Goal: Communication & Community: Answer question/provide support

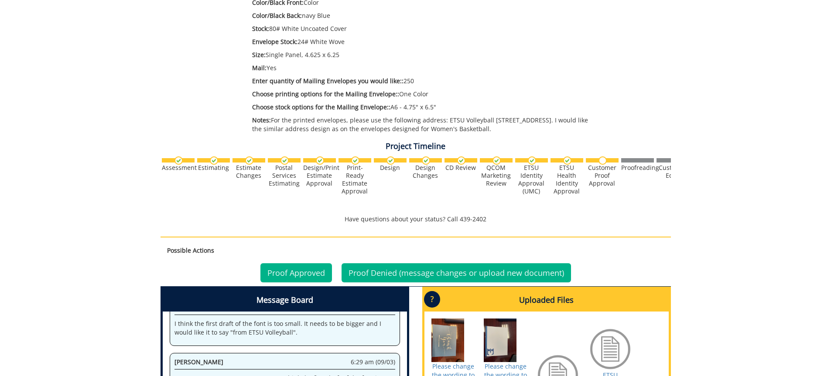
scroll to position [480, 0]
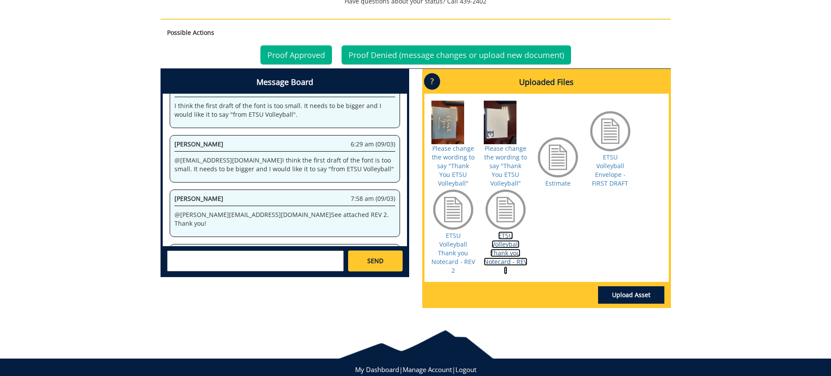
click at [503, 240] on link "ETSU Volleyball Thank you Notecard - REV 3" at bounding box center [506, 253] width 44 height 43
click at [209, 264] on textarea at bounding box center [255, 261] width 177 height 21
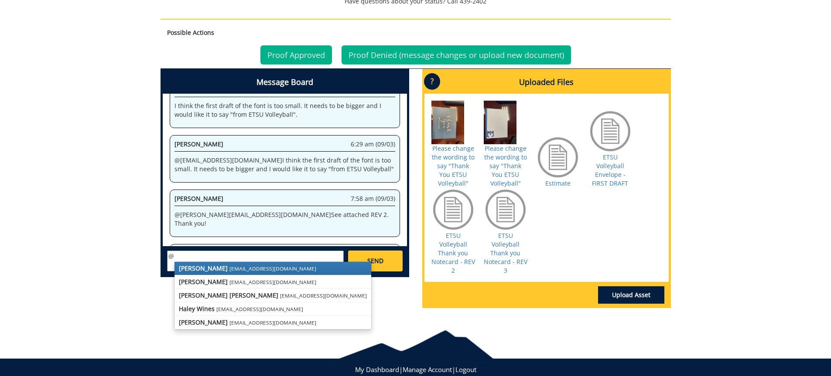
type textarea "@"
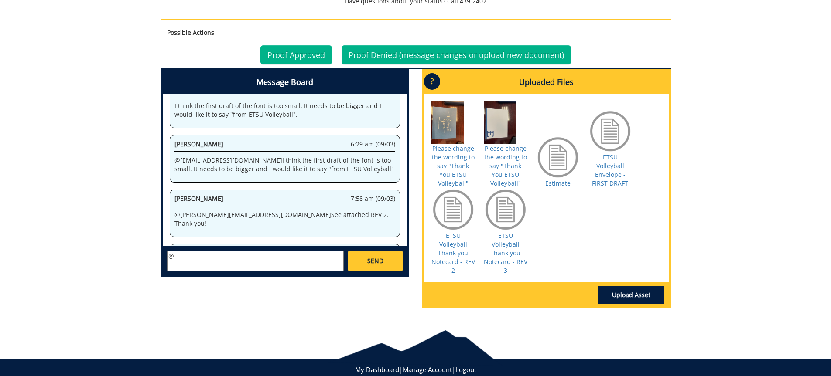
click at [611, 178] on link "ETSU Volleyball Envelope - FIRST DRAFT" at bounding box center [610, 170] width 36 height 34
click at [303, 52] on link "Proof Approved" at bounding box center [296, 54] width 72 height 19
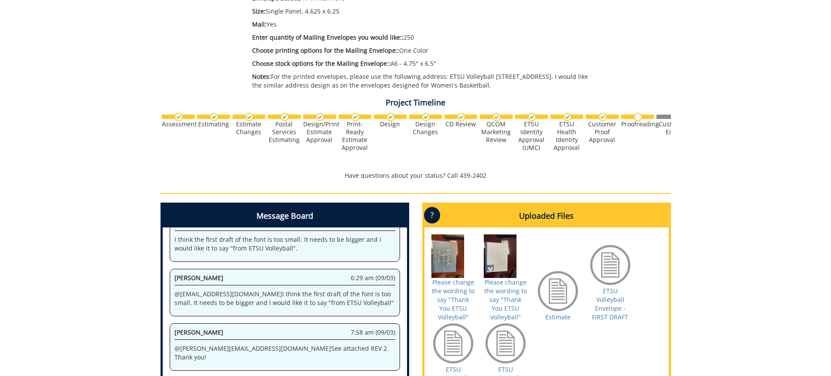
scroll to position [454, 0]
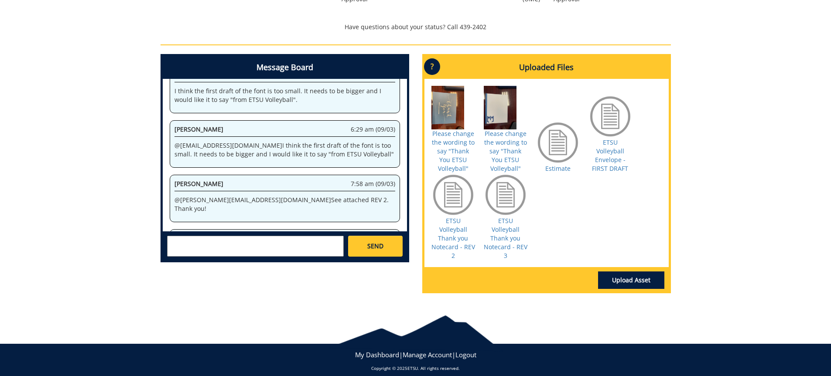
click at [255, 248] on textarea at bounding box center [255, 246] width 177 height 21
click at [261, 255] on small "[EMAIL_ADDRESS][DOMAIN_NAME]" at bounding box center [272, 253] width 87 height 7
type textarea "@[EMAIL_ADDRESS][DOMAIN_NAME] Thank you for the revisions. I have approved this…"
click at [376, 246] on span "SEND" at bounding box center [375, 246] width 16 height 9
